Goal: Information Seeking & Learning: Check status

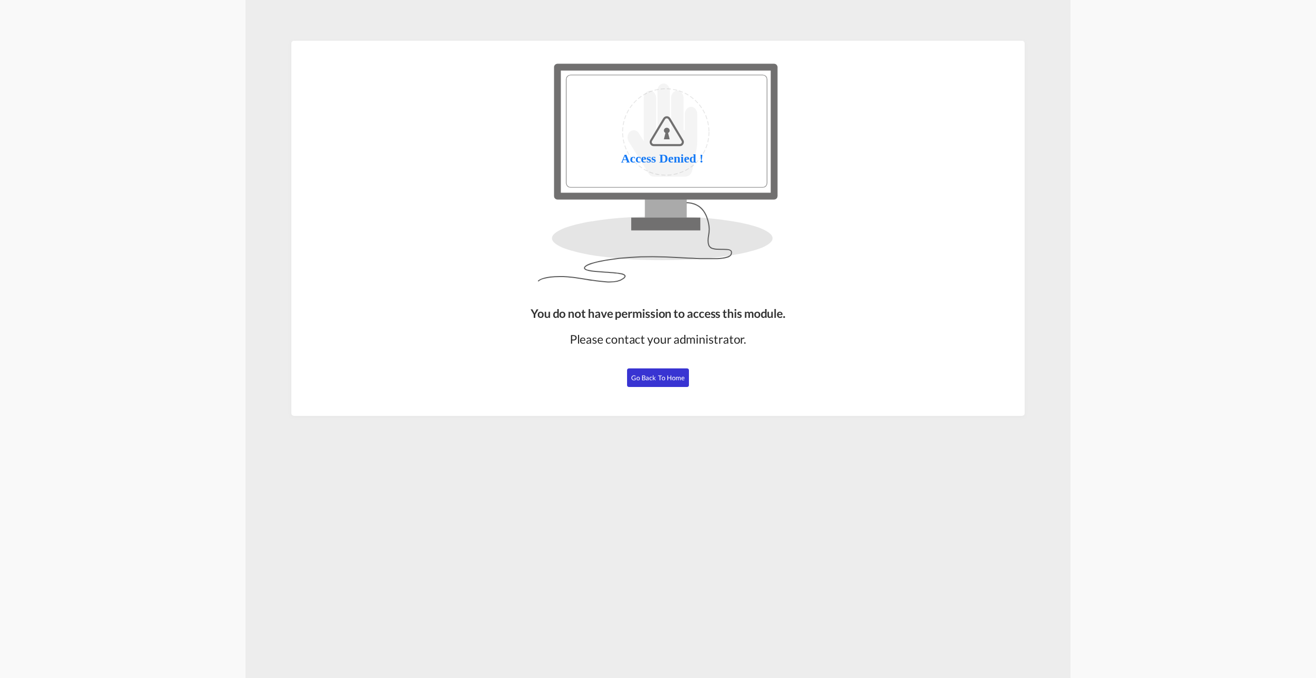
click at [636, 385] on button "Go Back to Home" at bounding box center [658, 377] width 62 height 19
